Goal: Task Accomplishment & Management: Use online tool/utility

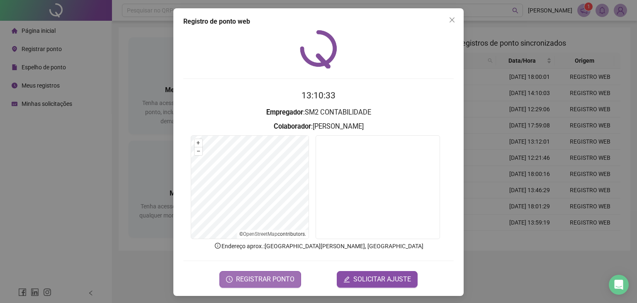
click at [255, 281] on span "REGISTRAR PONTO" at bounding box center [265, 279] width 58 height 10
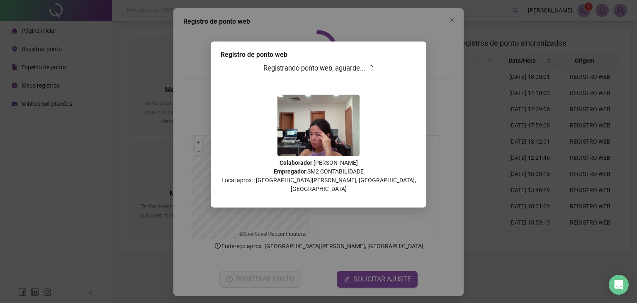
click at [348, 208] on div "Registro de ponto web Registrando ponto web, aguarde... Colaborador : [PERSON_N…" at bounding box center [318, 151] width 637 height 303
click at [368, 240] on div "Registro de ponto web Registrando ponto web, aguarde... Colaborador : [PERSON_N…" at bounding box center [318, 151] width 637 height 303
click at [373, 63] on h3 "Registrando ponto web, aguarde..." at bounding box center [318, 68] width 196 height 11
click at [373, 70] on icon "loading" at bounding box center [369, 68] width 7 height 7
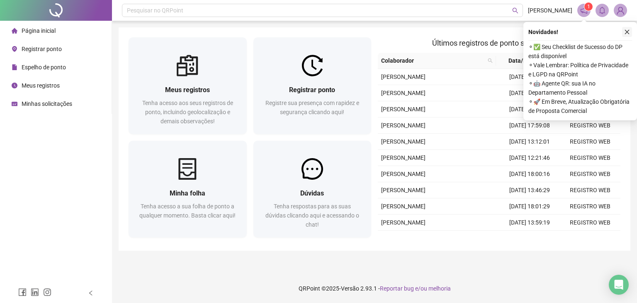
click at [627, 34] on icon "close" at bounding box center [627, 32] width 6 height 6
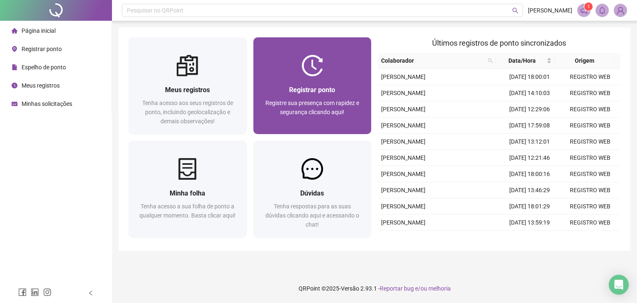
click at [296, 92] on span "Registrar ponto" at bounding box center [312, 90] width 46 height 8
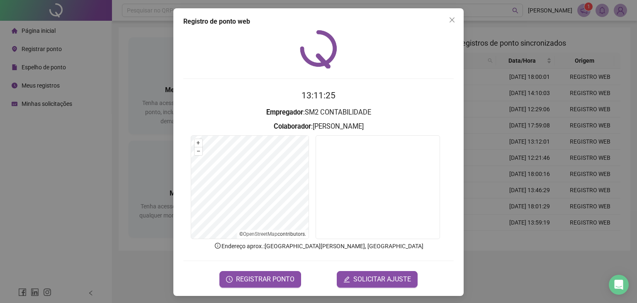
scroll to position [2, 0]
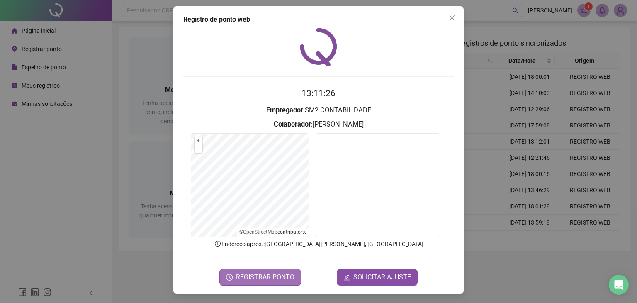
click at [288, 274] on span "REGISTRAR PONTO" at bounding box center [265, 277] width 58 height 10
